Goal: Task Accomplishment & Management: Complete application form

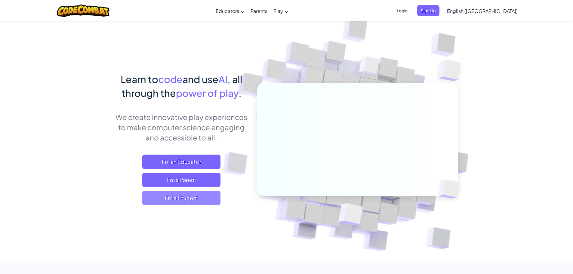
click at [171, 192] on span "I'm a Student" at bounding box center [181, 198] width 78 height 14
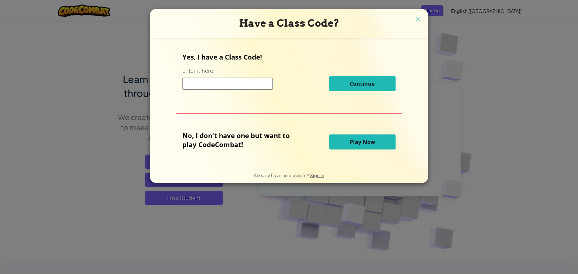
click at [243, 89] on input at bounding box center [227, 84] width 90 height 12
click at [227, 80] on input at bounding box center [227, 84] width 90 height 12
click at [249, 85] on input at bounding box center [227, 84] width 90 height 12
type input "spellchairtop"
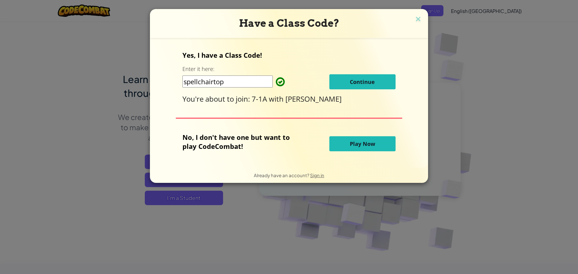
click at [355, 81] on span "Continue" at bounding box center [362, 81] width 25 height 7
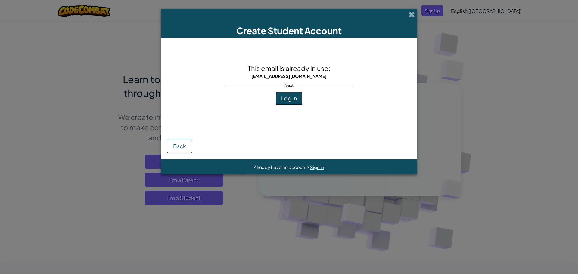
click at [286, 100] on span "Log In" at bounding box center [289, 98] width 16 height 7
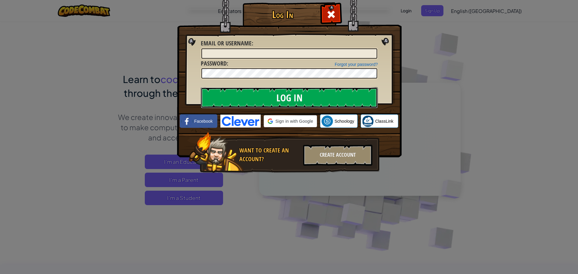
click at [294, 99] on input "Log In" at bounding box center [289, 97] width 177 height 21
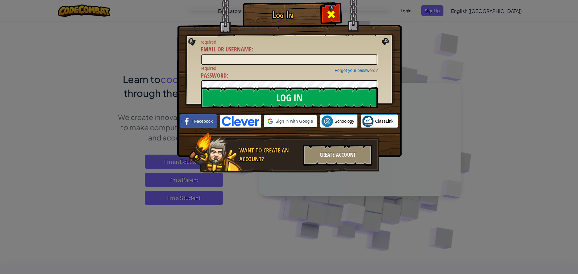
click at [339, 12] on div at bounding box center [330, 13] width 19 height 19
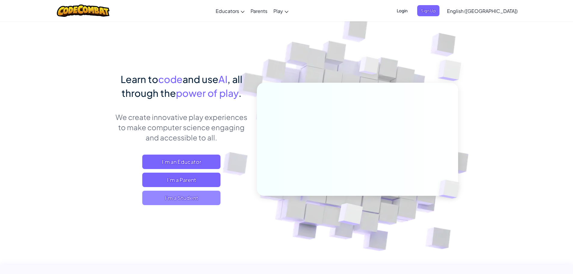
click at [200, 197] on span "I'm a Student" at bounding box center [181, 198] width 78 height 14
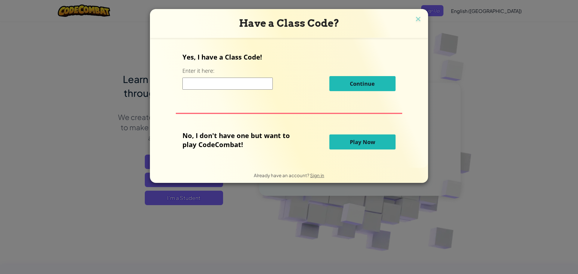
click at [209, 81] on input at bounding box center [227, 84] width 90 height 12
type input "spellchairtop"
click at [249, 80] on input "spellchairtop" at bounding box center [227, 84] width 90 height 12
click at [418, 20] on img at bounding box center [418, 19] width 8 height 9
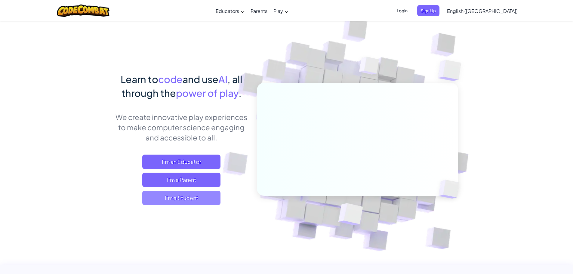
click at [182, 198] on span "I'm a Student" at bounding box center [181, 198] width 78 height 14
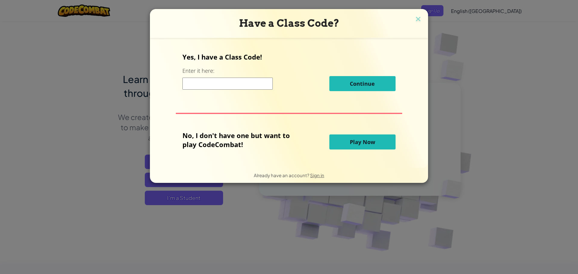
click at [241, 85] on input at bounding box center [227, 84] width 90 height 12
type input "spellchairtop"
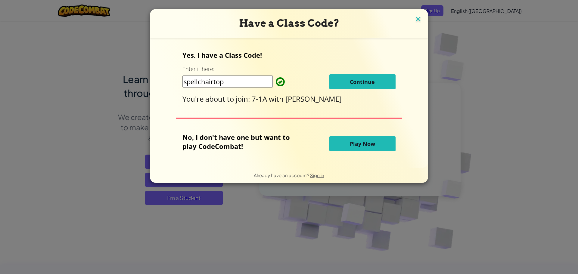
click at [418, 20] on img at bounding box center [418, 19] width 8 height 9
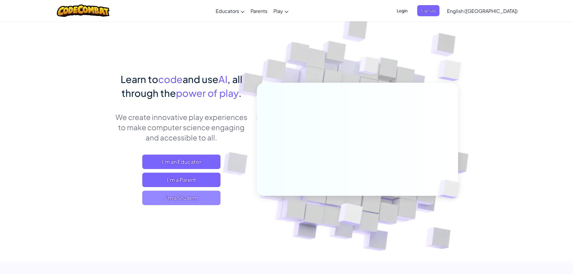
click at [197, 199] on span "I'm a Student" at bounding box center [181, 198] width 78 height 14
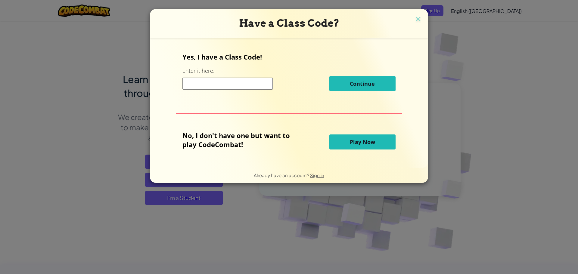
click at [244, 88] on div "Continue" at bounding box center [288, 83] width 213 height 15
click at [244, 87] on input at bounding box center [227, 84] width 90 height 12
type input "spellchairtop"
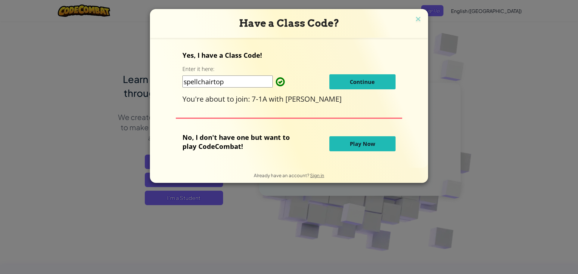
click at [362, 84] on span "Continue" at bounding box center [362, 81] width 25 height 7
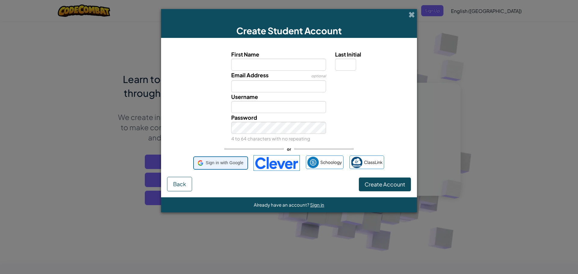
click at [212, 162] on span "Sign in with Google" at bounding box center [225, 163] width 38 height 9
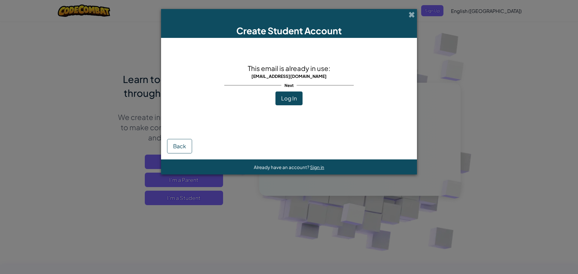
click at [296, 100] on span "Log In" at bounding box center [289, 98] width 16 height 7
